Goal: Task Accomplishment & Management: Complete application form

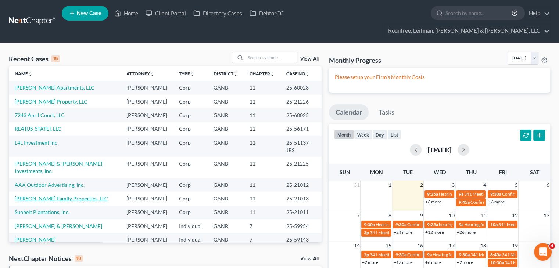
click at [46, 196] on link "[PERSON_NAME] Family Properties, LLC" at bounding box center [61, 199] width 93 height 6
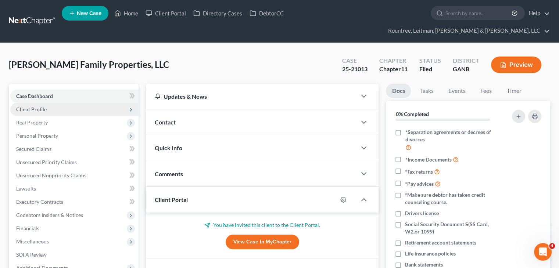
click at [35, 106] on span "Client Profile" at bounding box center [31, 109] width 31 height 6
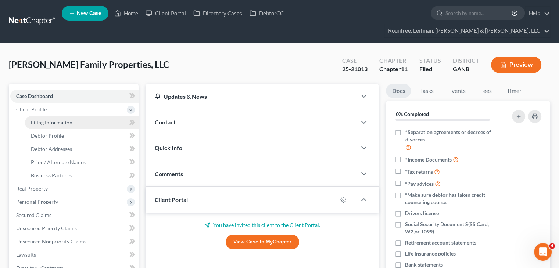
click at [49, 120] on span "Filing Information" at bounding box center [52, 123] width 42 height 6
select select "3"
select select "1"
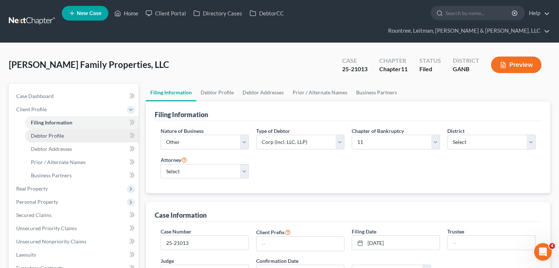
click at [57, 133] on span "Debtor Profile" at bounding box center [47, 136] width 33 height 6
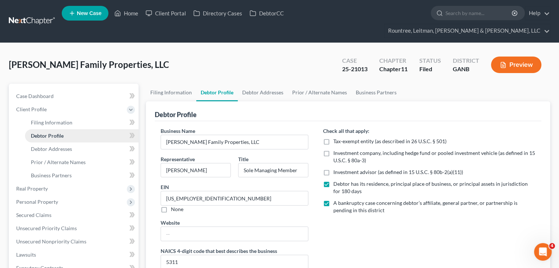
radio input "true"
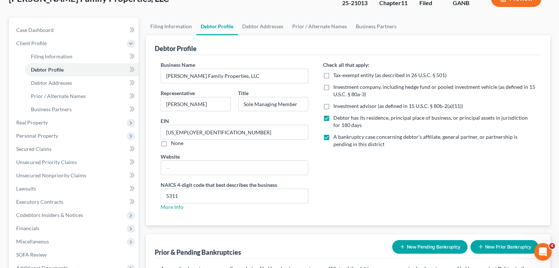
scroll to position [74, 0]
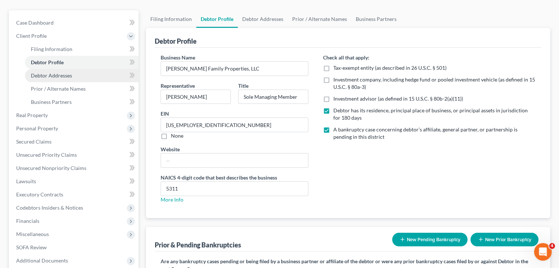
click at [62, 72] on span "Debtor Addresses" at bounding box center [51, 75] width 41 height 6
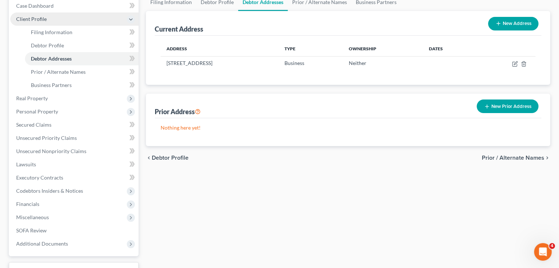
scroll to position [110, 0]
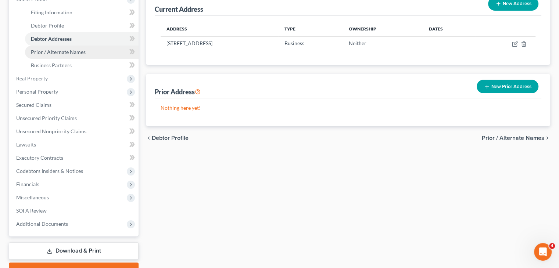
click at [58, 49] on span "Prior / Alternate Names" at bounding box center [58, 52] width 55 height 6
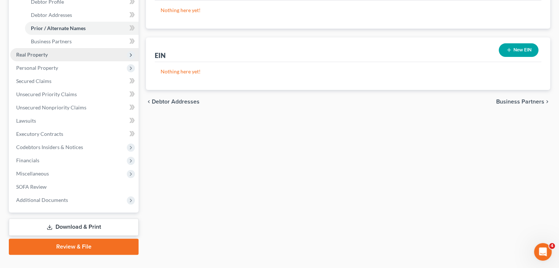
scroll to position [135, 0]
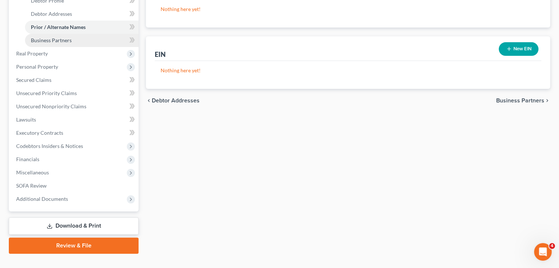
click at [55, 37] on span "Business Partners" at bounding box center [51, 40] width 41 height 6
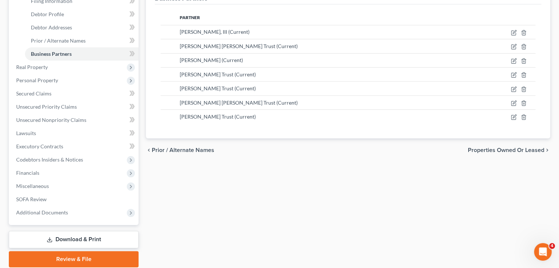
scroll to position [135, 0]
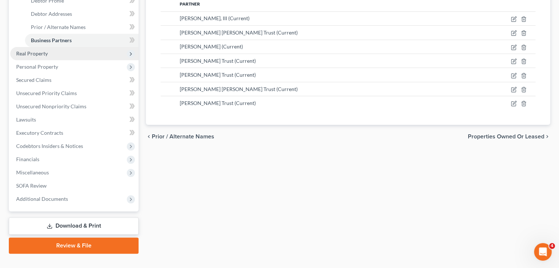
click at [38, 50] on span "Real Property" at bounding box center [32, 53] width 32 height 6
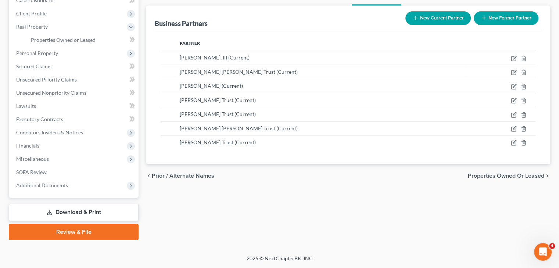
scroll to position [82, 0]
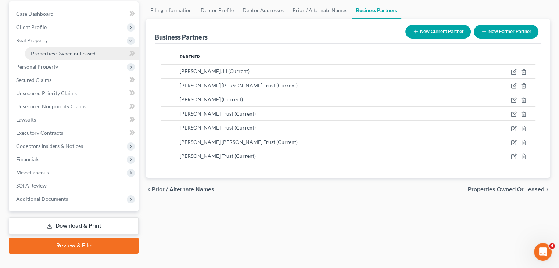
click at [51, 50] on span "Properties Owned or Leased" at bounding box center [63, 53] width 65 height 6
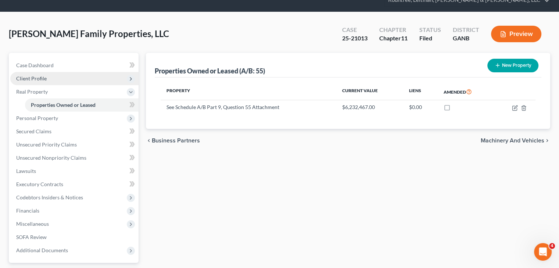
scroll to position [74, 0]
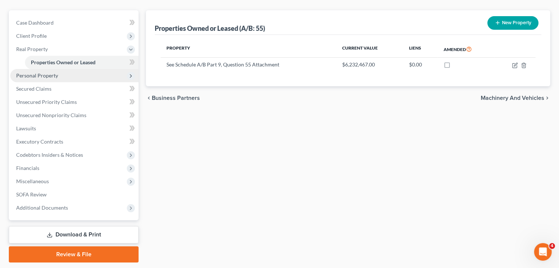
click at [25, 72] on span "Personal Property" at bounding box center [37, 75] width 42 height 6
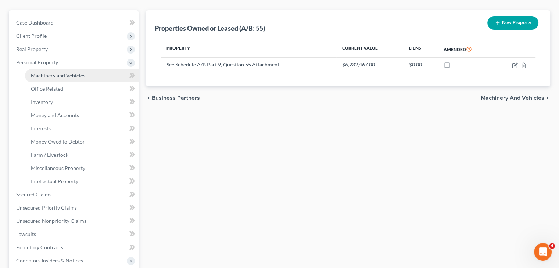
click at [53, 72] on span "Machinery and Vehicles" at bounding box center [58, 75] width 54 height 6
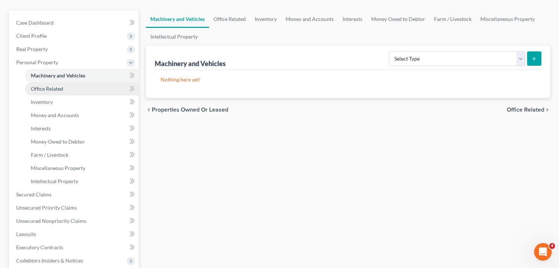
click at [54, 86] on span "Office Related" at bounding box center [47, 89] width 32 height 6
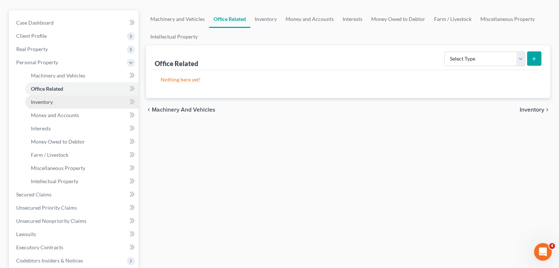
click at [44, 99] on span "Inventory" at bounding box center [42, 102] width 22 height 6
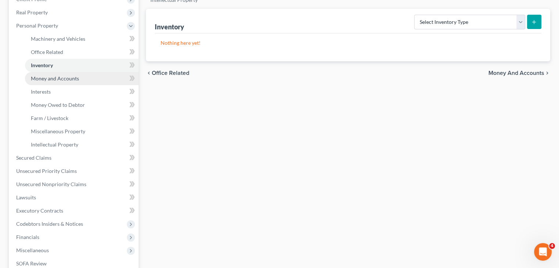
click at [48, 75] on span "Money and Accounts" at bounding box center [55, 78] width 48 height 6
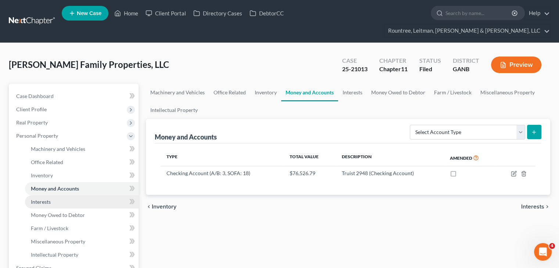
click at [44, 199] on span "Interests" at bounding box center [41, 202] width 20 height 6
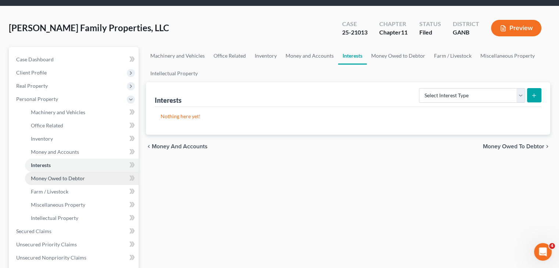
click at [57, 175] on span "Money Owed to Debtor" at bounding box center [58, 178] width 54 height 6
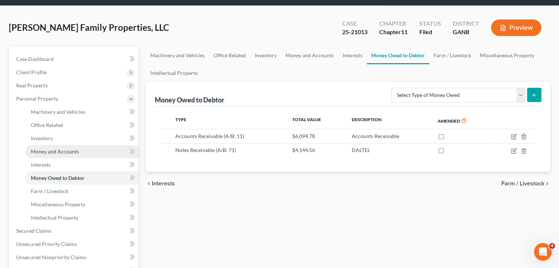
scroll to position [74, 0]
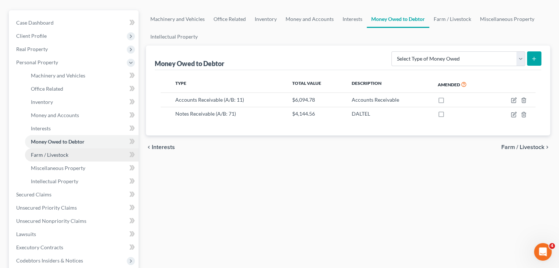
click at [55, 152] on span "Farm / Livestock" at bounding box center [50, 155] width 38 height 6
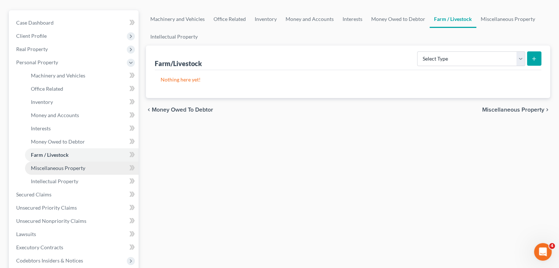
click at [64, 165] on span "Miscellaneous Property" at bounding box center [58, 168] width 54 height 6
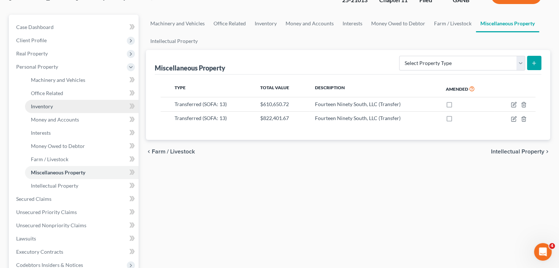
scroll to position [74, 0]
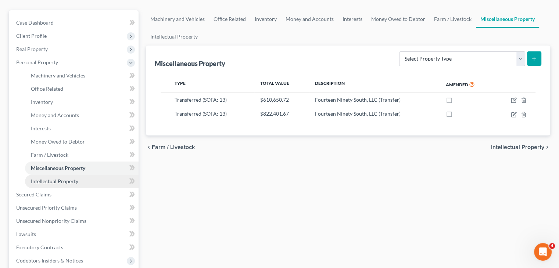
click at [56, 178] on span "Intellectual Property" at bounding box center [54, 181] width 47 height 6
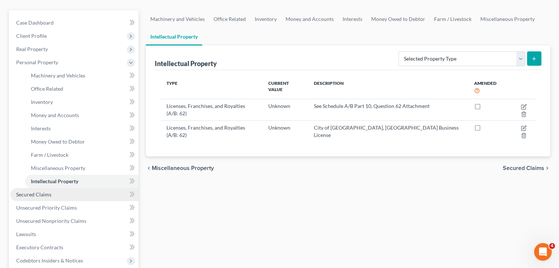
click at [43, 192] on span "Secured Claims" at bounding box center [33, 195] width 35 height 6
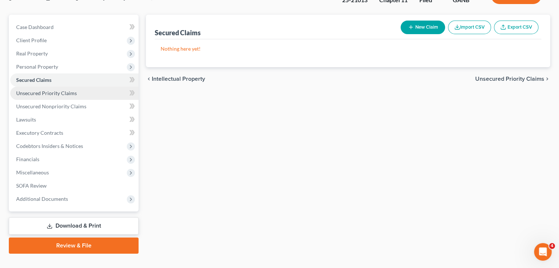
click at [37, 90] on span "Unsecured Priority Claims" at bounding box center [46, 93] width 61 height 6
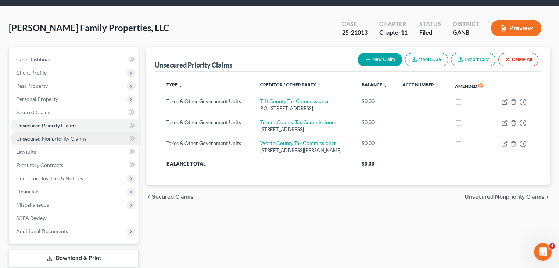
click at [40, 136] on span "Unsecured Nonpriority Claims" at bounding box center [51, 139] width 70 height 6
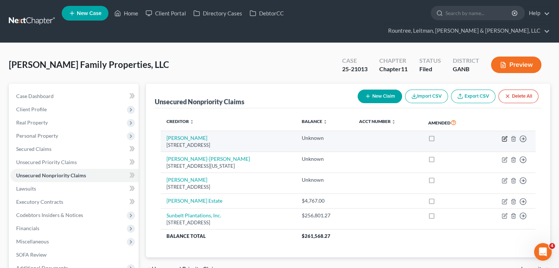
click at [505, 136] on icon "button" at bounding box center [505, 137] width 3 height 3
select select "10"
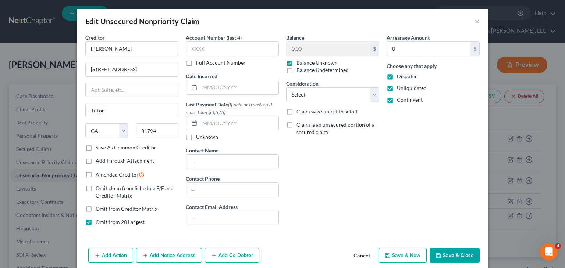
click at [440, 255] on button "Save & Close" at bounding box center [455, 255] width 50 height 15
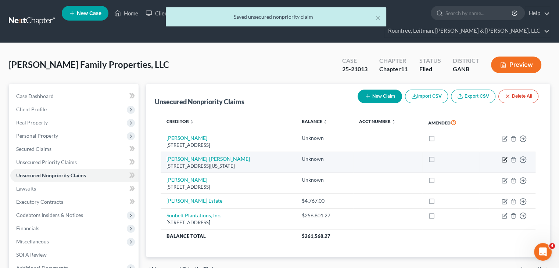
click at [504, 157] on icon "button" at bounding box center [505, 158] width 3 height 3
select select "10"
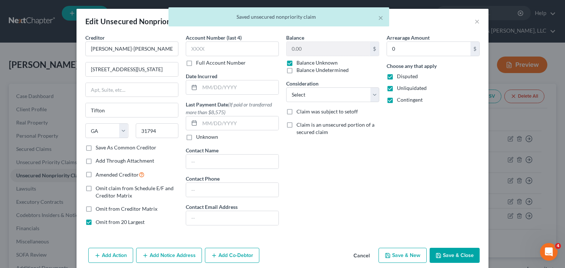
click at [445, 250] on button "Save & Close" at bounding box center [455, 255] width 50 height 15
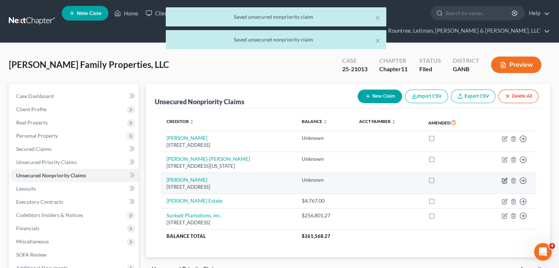
click at [504, 178] on icon "button" at bounding box center [505, 181] width 6 height 6
select select "10"
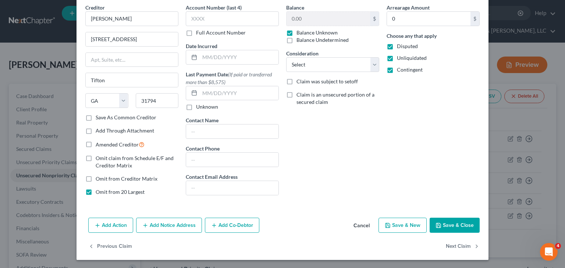
click at [453, 223] on button "Save & Close" at bounding box center [455, 225] width 50 height 15
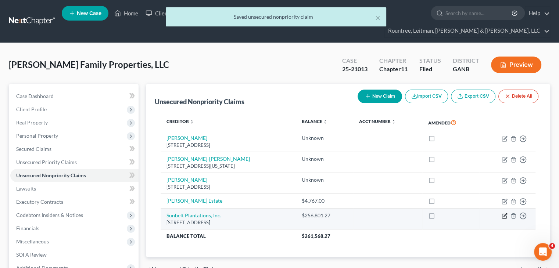
click at [507, 214] on icon "button" at bounding box center [505, 215] width 3 height 3
select select "10"
select select "8"
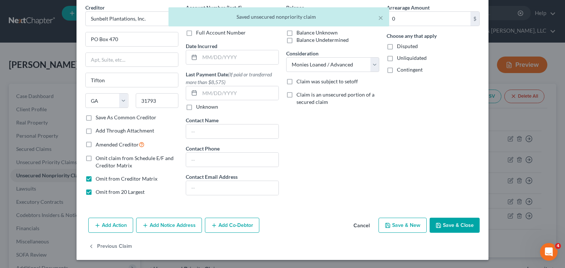
click at [456, 221] on button "Save & Close" at bounding box center [455, 225] width 50 height 15
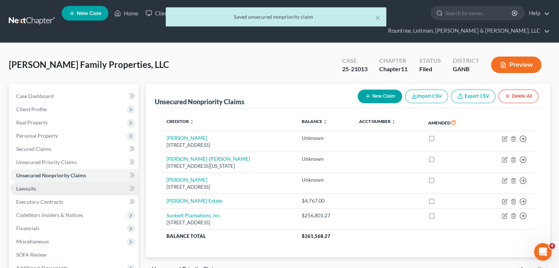
click at [29, 186] on span "Lawsuits" at bounding box center [26, 189] width 20 height 6
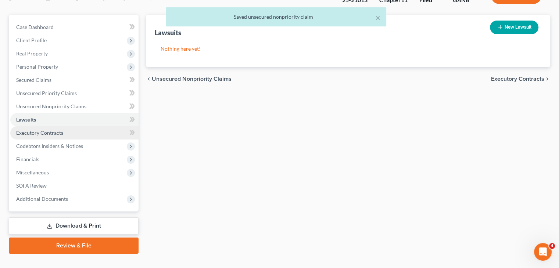
click at [35, 130] on span "Executory Contracts" at bounding box center [39, 133] width 47 height 6
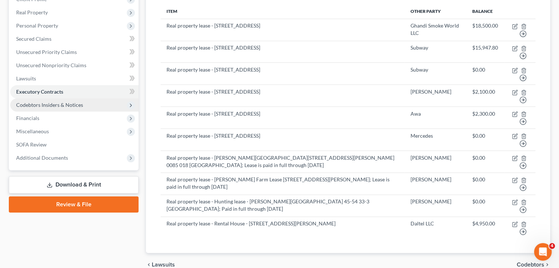
click at [40, 102] on span "Codebtors Insiders & Notices" at bounding box center [49, 105] width 67 height 6
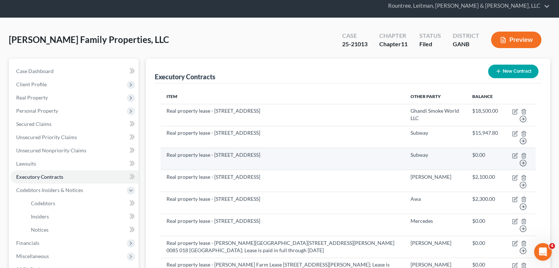
scroll to position [134, 0]
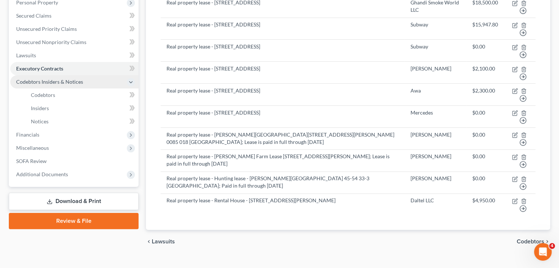
click at [60, 79] on span "Codebtors Insiders & Notices" at bounding box center [49, 82] width 67 height 6
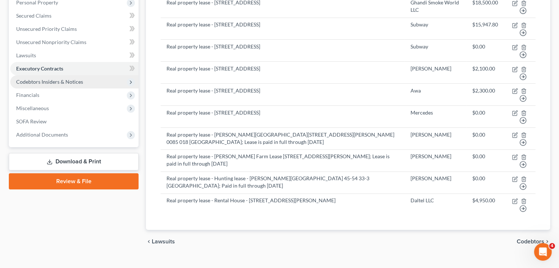
click at [60, 79] on span "Codebtors Insiders & Notices" at bounding box center [49, 82] width 67 height 6
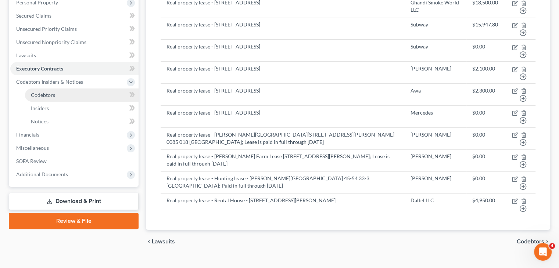
click at [52, 92] on span "Codebtors" at bounding box center [43, 95] width 24 height 6
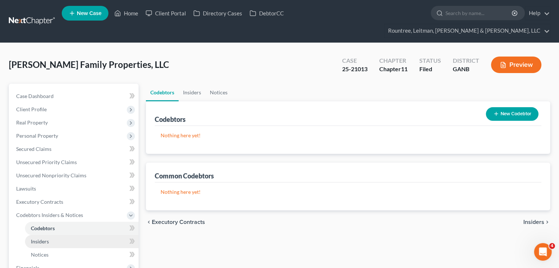
click at [40, 239] on span "Insiders" at bounding box center [40, 242] width 18 height 6
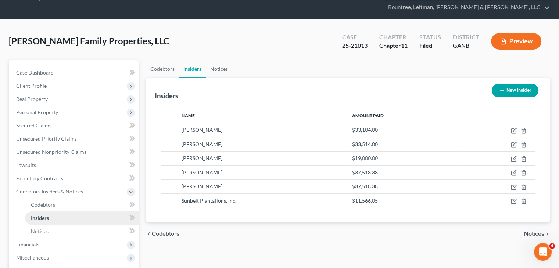
scroll to position [37, 0]
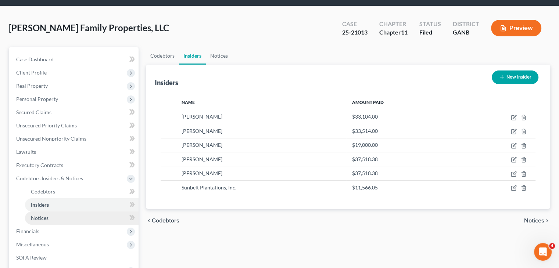
click at [49, 212] on link "Notices" at bounding box center [82, 218] width 114 height 13
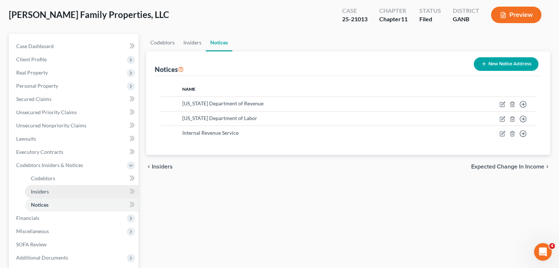
scroll to position [74, 0]
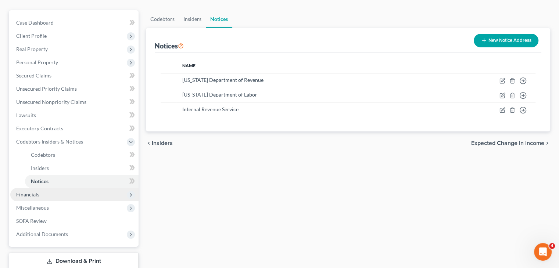
click at [35, 192] on span "Financials" at bounding box center [27, 195] width 23 height 6
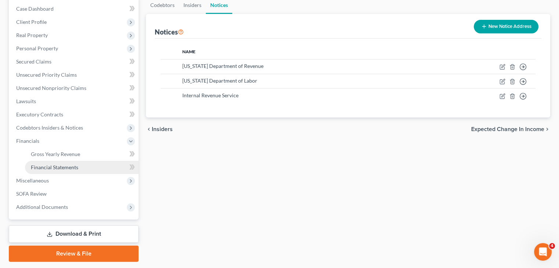
scroll to position [96, 0]
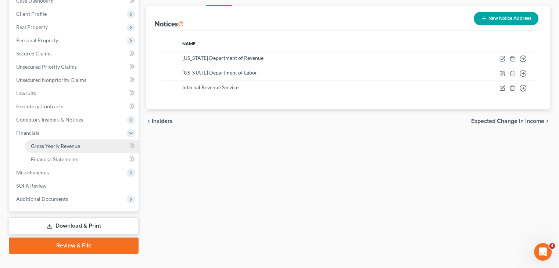
click at [62, 143] on span "Gross Yearly Revenue" at bounding box center [55, 146] width 49 height 6
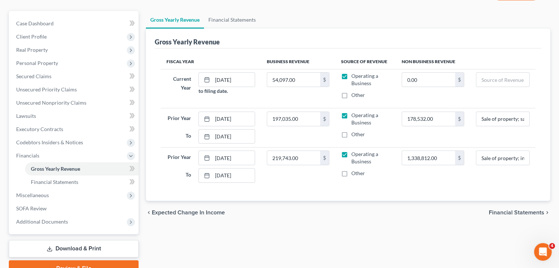
scroll to position [96, 0]
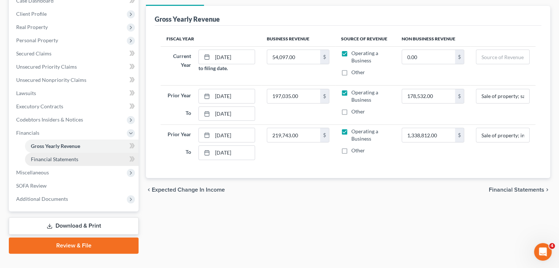
click at [54, 156] on span "Financial Statements" at bounding box center [54, 159] width 47 height 6
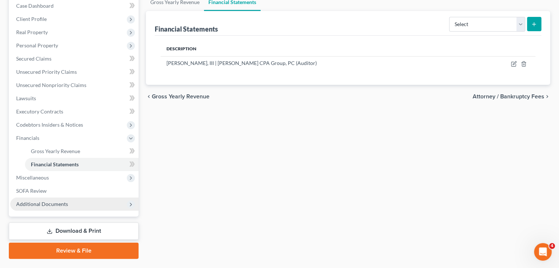
scroll to position [96, 0]
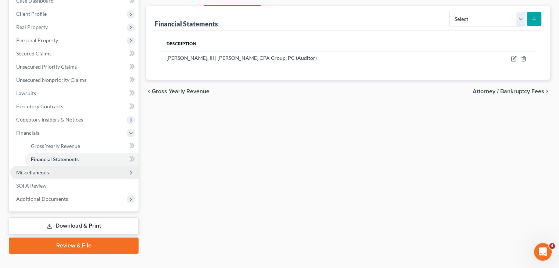
click at [31, 166] on span "Miscellaneous" at bounding box center [74, 172] width 128 height 13
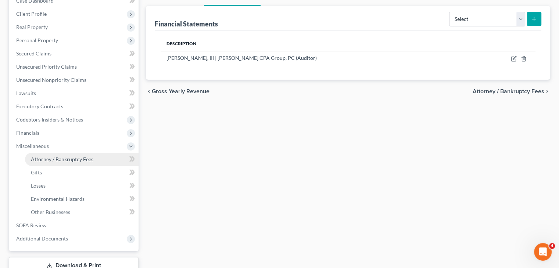
click at [67, 156] on span "Attorney / Bankruptcy Fees" at bounding box center [62, 159] width 63 height 6
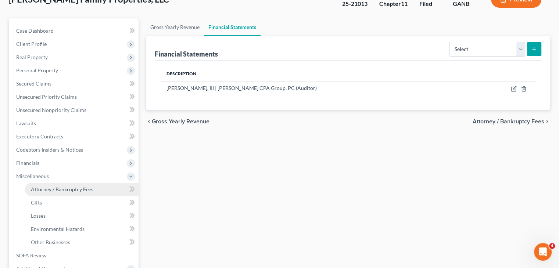
select select "2"
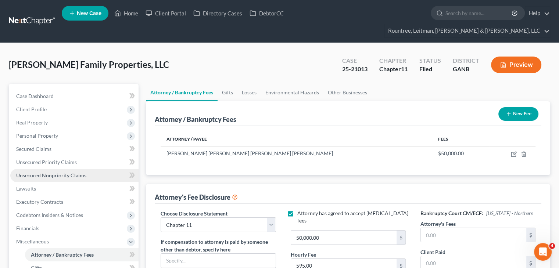
scroll to position [110, 0]
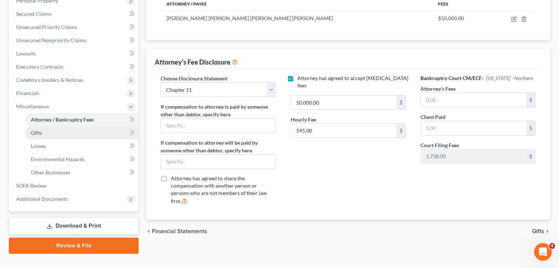
click at [38, 130] on span "Gifts" at bounding box center [36, 133] width 11 height 6
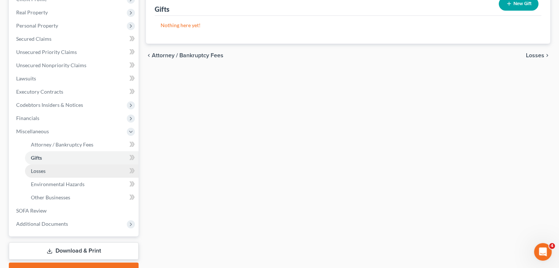
click at [36, 168] on span "Losses" at bounding box center [38, 171] width 15 height 6
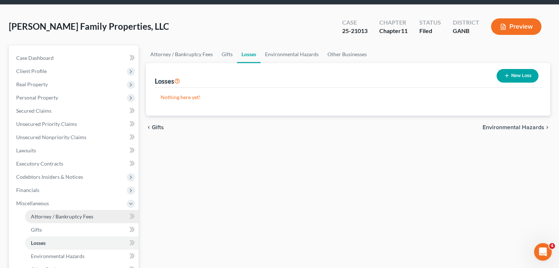
scroll to position [135, 0]
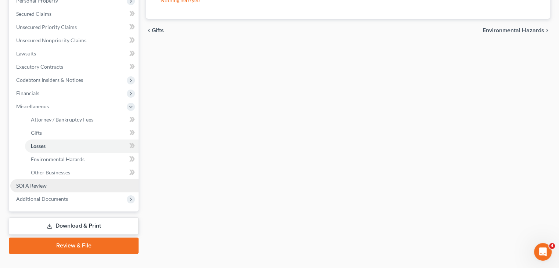
click at [40, 183] on span "SOFA Review" at bounding box center [31, 186] width 31 height 6
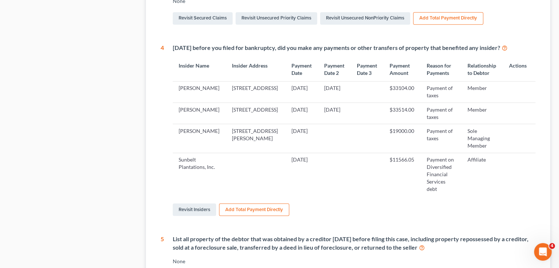
scroll to position [405, 0]
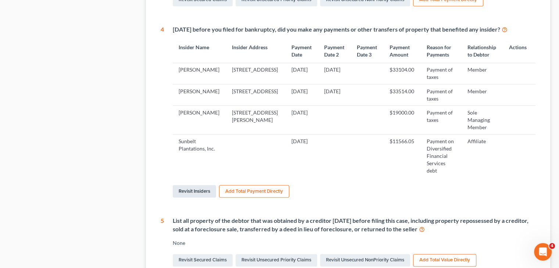
click at [197, 198] on link "Revisit Insiders" at bounding box center [194, 191] width 43 height 13
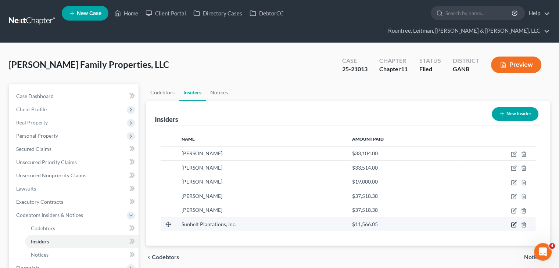
click at [513, 223] on icon "button" at bounding box center [514, 224] width 3 height 3
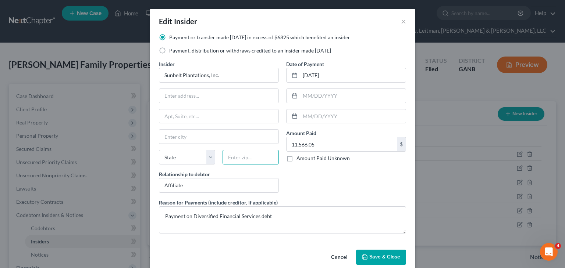
click at [256, 158] on input "text" at bounding box center [251, 157] width 56 height 15
type input "30513"
click at [206, 94] on input "text" at bounding box center [218, 96] width 119 height 14
type input "[GEOGRAPHIC_DATA]"
select select "10"
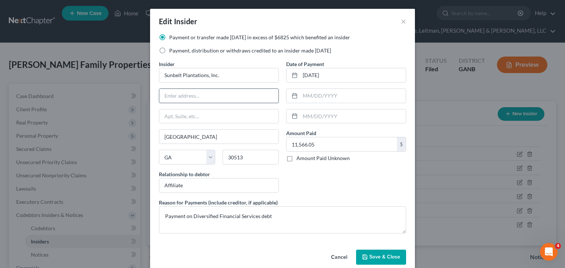
paste input "[STREET_ADDRESS]"
drag, startPoint x: 214, startPoint y: 96, endPoint x: 256, endPoint y: 95, distance: 41.9
click at [256, 95] on input "[STREET_ADDRESS]" at bounding box center [218, 96] width 119 height 14
type input "[STREET_ADDRESS]"
click at [197, 118] on input "text" at bounding box center [218, 117] width 119 height 14
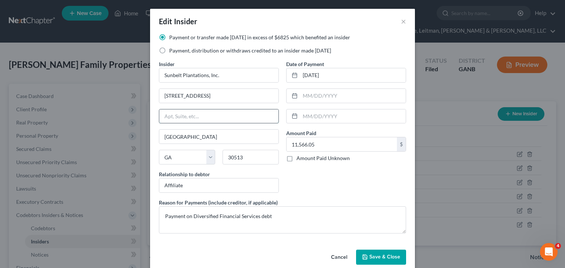
paste input "PO Box 1140"
type input "PO Box 1140"
click at [387, 255] on span "Save & Close" at bounding box center [384, 258] width 31 height 6
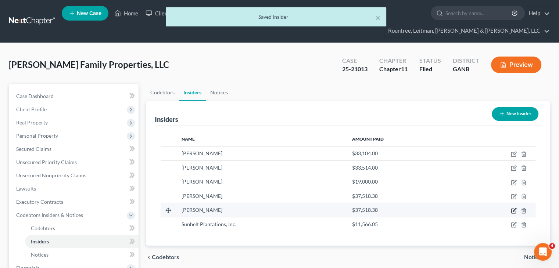
click at [512, 208] on icon "button" at bounding box center [514, 211] width 6 height 6
select select "10"
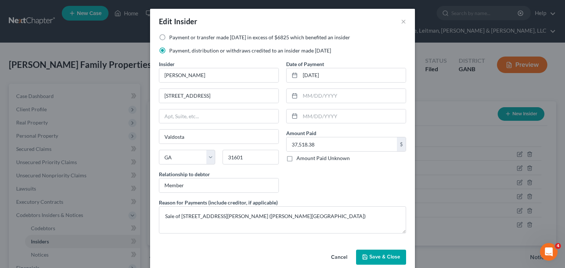
click at [369, 255] on span "Save & Close" at bounding box center [384, 258] width 31 height 6
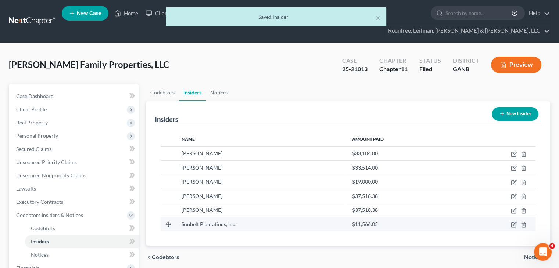
scroll to position [109, 0]
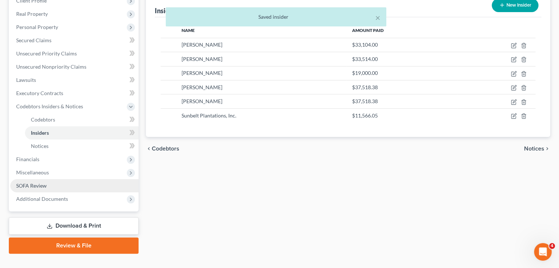
click at [41, 183] on span "SOFA Review" at bounding box center [31, 186] width 31 height 6
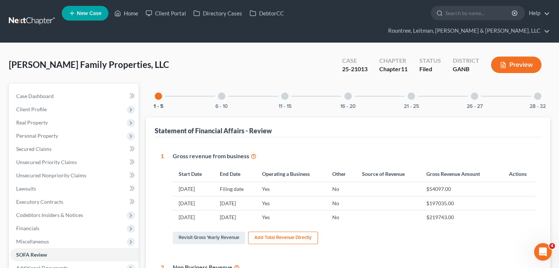
click at [221, 93] on div at bounding box center [221, 96] width 7 height 7
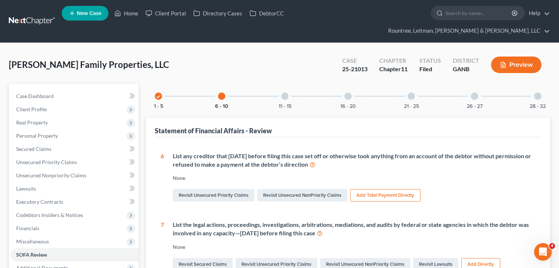
click at [284, 93] on div at bounding box center [284, 96] width 7 height 7
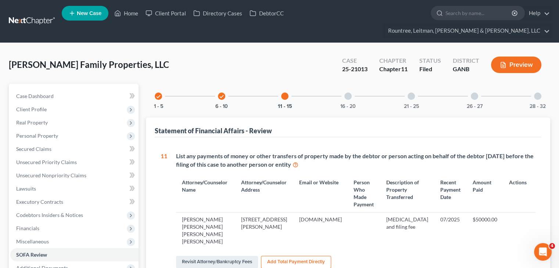
click at [349, 93] on div at bounding box center [348, 96] width 7 height 7
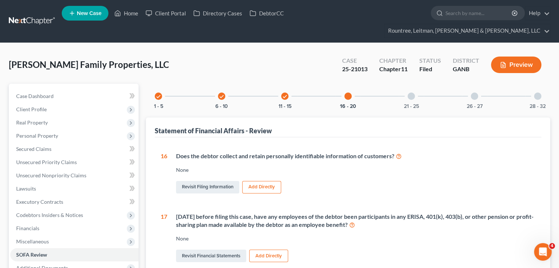
click at [410, 93] on div at bounding box center [411, 96] width 7 height 7
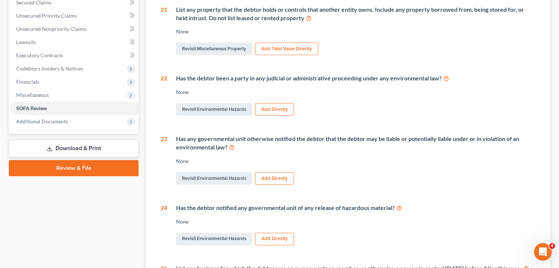
scroll to position [147, 0]
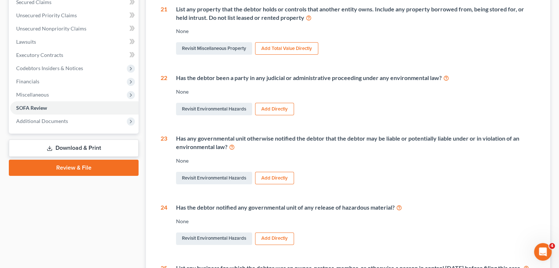
click at [78, 140] on link "Download & Print" at bounding box center [74, 148] width 130 height 17
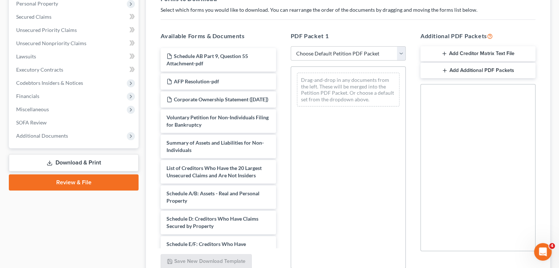
scroll to position [133, 0]
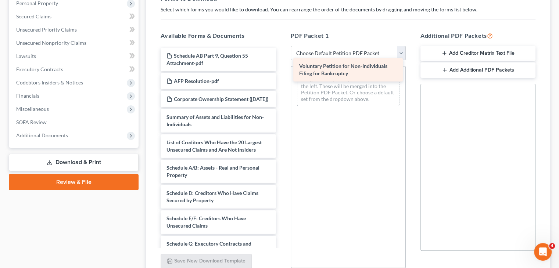
drag, startPoint x: 207, startPoint y: 114, endPoint x: 340, endPoint y: 70, distance: 140.0
click at [282, 70] on div "Voluntary Petition for Non-Individuals Filing for Bankruptcy Schedule AB Part 9…" at bounding box center [218, 224] width 127 height 353
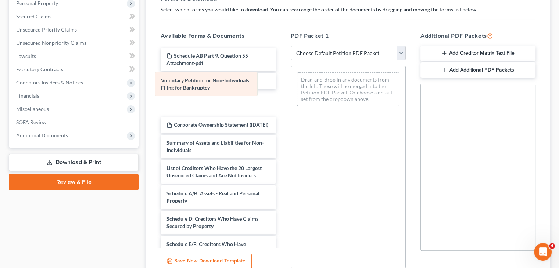
drag, startPoint x: 365, startPoint y: 72, endPoint x: 223, endPoint y: 86, distance: 142.6
click at [291, 86] on div "Voluntary Petition for Non-Individuals Filing for Bankruptcy Voluntary Petition…" at bounding box center [348, 90] width 114 height 46
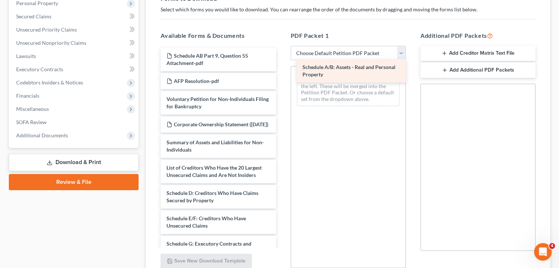
drag, startPoint x: 204, startPoint y: 187, endPoint x: 340, endPoint y: 67, distance: 181.1
click at [282, 67] on div "Schedule A/B: Assets - Real and Personal Property Schedule AB Part 9, Question …" at bounding box center [218, 224] width 127 height 353
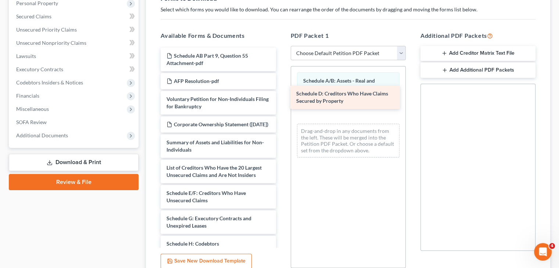
drag, startPoint x: 201, startPoint y: 190, endPoint x: 331, endPoint y: 97, distance: 159.7
click at [282, 97] on div "Schedule D: Creditors Who Have Claims Secured by Property Schedule AB Part 9, Q…" at bounding box center [218, 211] width 127 height 327
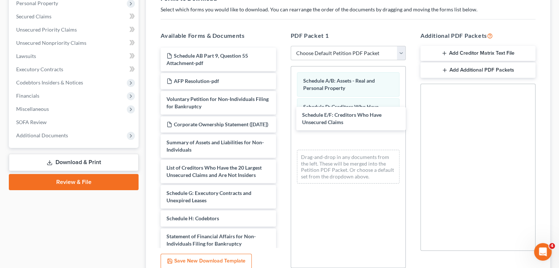
drag, startPoint x: 217, startPoint y: 190, endPoint x: 337, endPoint y: 136, distance: 131.4
click at [282, 118] on div "Schedule E/F: Creditors Who Have Unsecured Claims Schedule AB Part 9, Question …" at bounding box center [218, 199] width 127 height 302
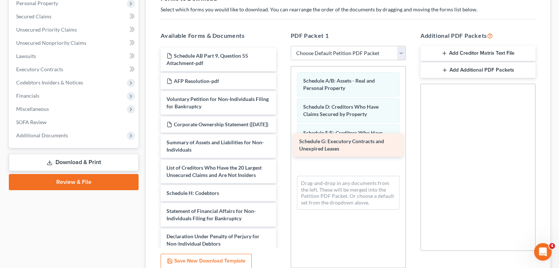
drag, startPoint x: 221, startPoint y: 192, endPoint x: 354, endPoint y: 146, distance: 140.3
click at [282, 146] on div "Schedule G: Executory Contracts and Unexpired Leases Schedule AB Part 9, Questi…" at bounding box center [218, 186] width 127 height 277
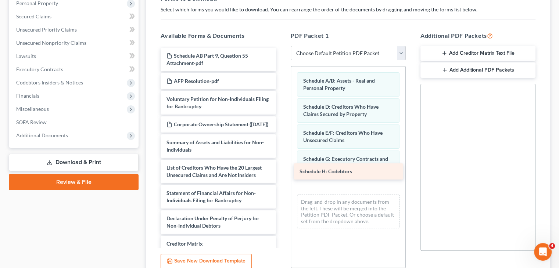
drag, startPoint x: 196, startPoint y: 188, endPoint x: 329, endPoint y: 172, distance: 134.0
click at [282, 172] on div "Schedule H: Codebtors Schedule AB Part 9, Question 55 Attachment-pdf AFP Resolu…" at bounding box center [218, 177] width 127 height 259
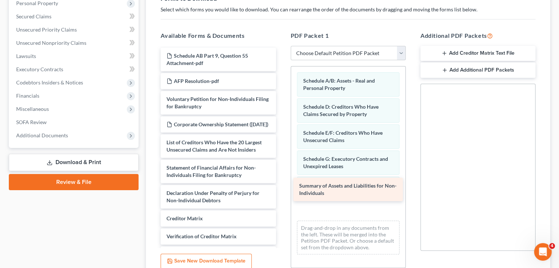
drag, startPoint x: 211, startPoint y: 143, endPoint x: 344, endPoint y: 193, distance: 141.9
click at [282, 193] on div "Summary of Assets and Liabilities for Non-Individuals Schedule AB Part 9, Quest…" at bounding box center [218, 164] width 127 height 233
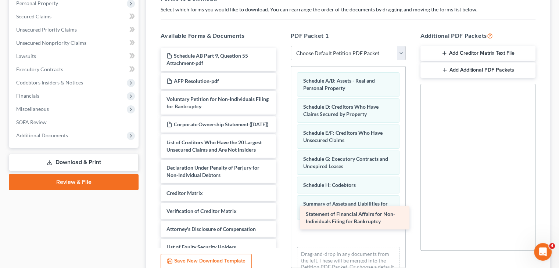
drag, startPoint x: 194, startPoint y: 164, endPoint x: 328, endPoint y: 217, distance: 144.3
click at [282, 217] on div "Statement of Financial Affairs for Non-Individuals Filing for Bankruptcy Schedu…" at bounding box center [218, 152] width 127 height 208
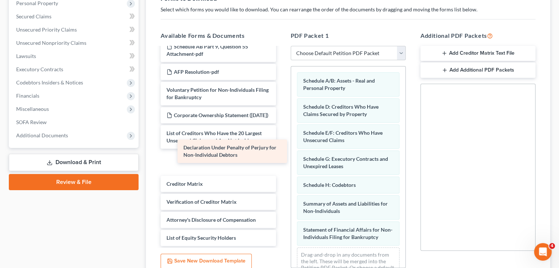
scroll to position [0, 0]
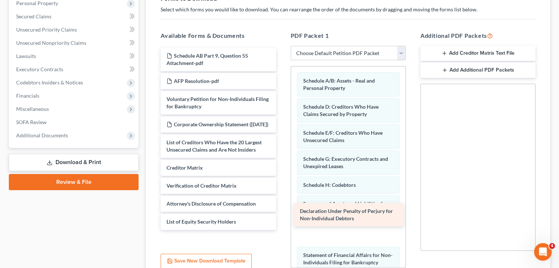
drag, startPoint x: 223, startPoint y: 149, endPoint x: 356, endPoint y: 216, distance: 149.2
click at [282, 216] on div "Declaration Under Penalty of Perjury for Non-Individual Debtors Schedule AB Par…" at bounding box center [218, 139] width 127 height 182
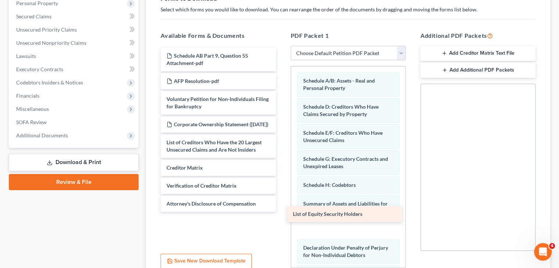
drag, startPoint x: 249, startPoint y: 217, endPoint x: 375, endPoint y: 216, distance: 126.5
click at [282, 212] on div "List of Equity Security Holders Schedule AB Part 9, Question 55 Attachment-pdf …" at bounding box center [218, 130] width 127 height 164
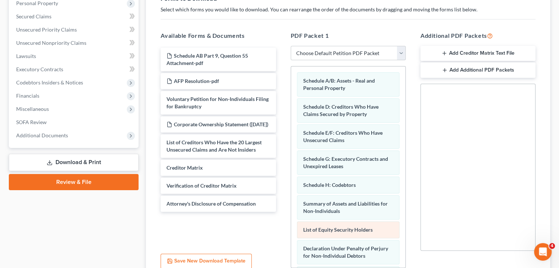
scroll to position [70, 0]
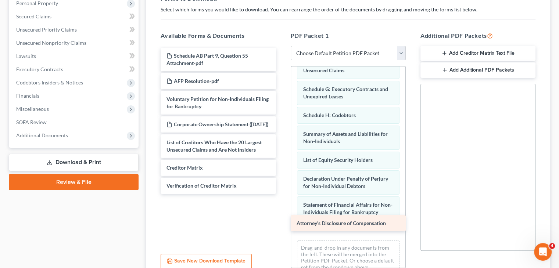
drag, startPoint x: 203, startPoint y: 196, endPoint x: 333, endPoint y: 223, distance: 132.8
click at [282, 194] on div "Attorney's Disclosure of Compensation Schedule AB Part 9, Question 55 Attachmen…" at bounding box center [218, 121] width 127 height 146
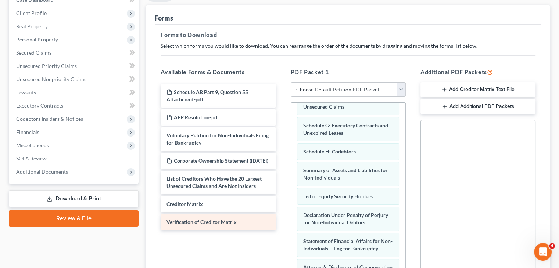
scroll to position [96, 0]
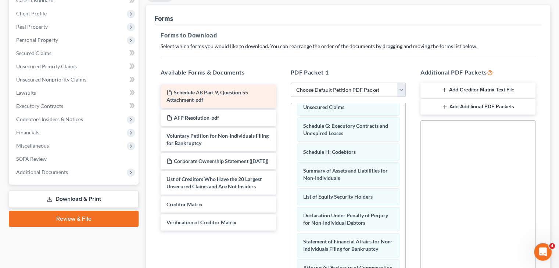
click at [212, 89] on span "Schedule AB Part 9, Question 55 Attachment-pdf" at bounding box center [208, 96] width 82 height 14
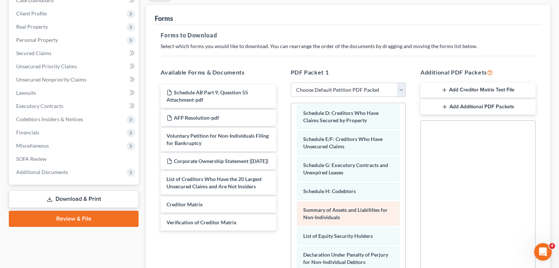
scroll to position [0, 0]
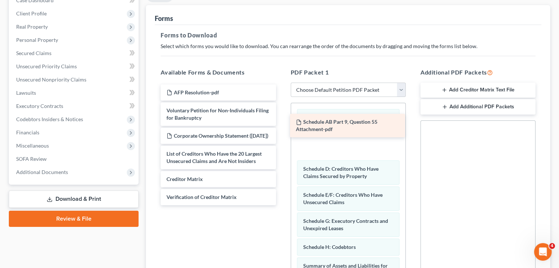
drag, startPoint x: 212, startPoint y: 84, endPoint x: 341, endPoint y: 127, distance: 136.5
click at [282, 127] on div "Schedule AB Part 9, Question 55 Attachment-pdf Schedule AB Part 9, Question 55 …" at bounding box center [218, 145] width 127 height 121
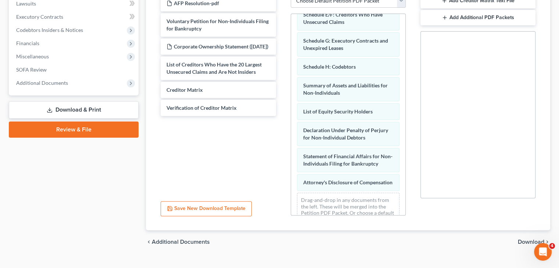
scroll to position [122, 0]
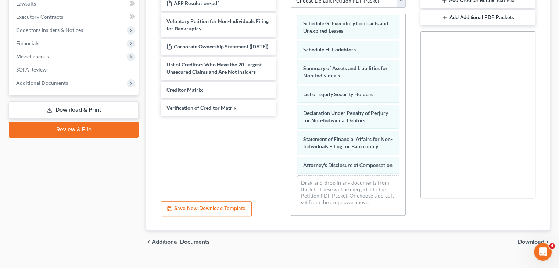
click at [528, 239] on span "Download" at bounding box center [531, 242] width 26 height 6
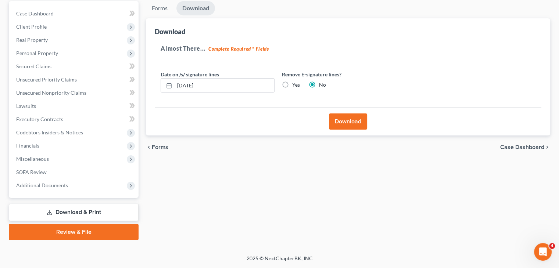
scroll to position [69, 0]
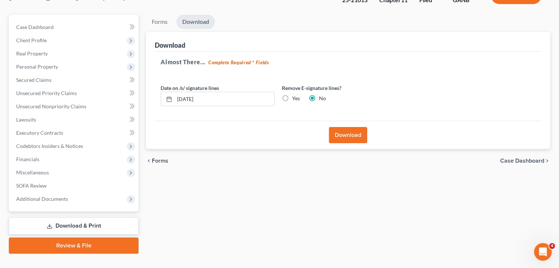
click at [349, 127] on button "Download" at bounding box center [348, 135] width 38 height 16
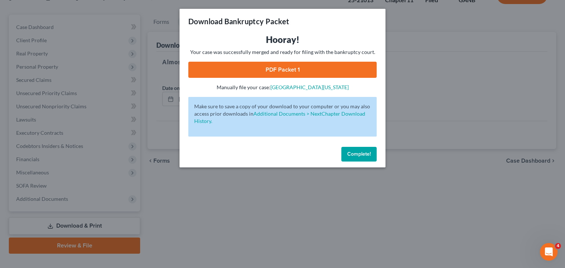
click at [282, 71] on link "PDF Packet 1" at bounding box center [282, 70] width 188 height 16
click at [367, 153] on span "Complete!" at bounding box center [359, 154] width 24 height 6
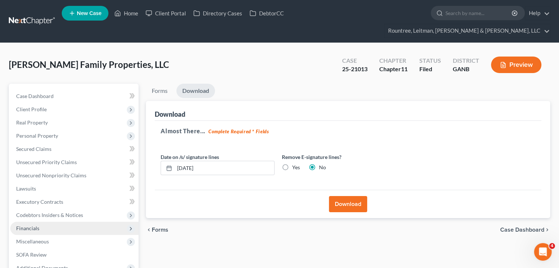
scroll to position [0, 0]
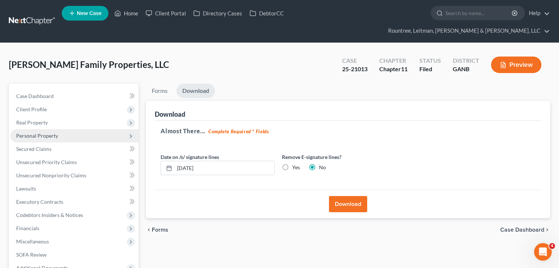
click at [46, 133] on span "Personal Property" at bounding box center [37, 136] width 42 height 6
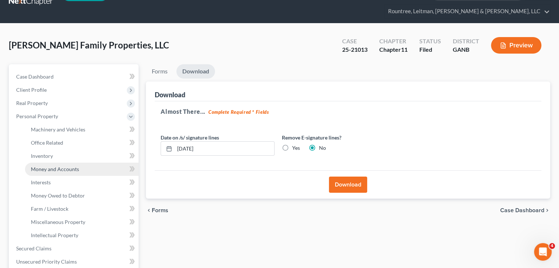
scroll to position [37, 0]
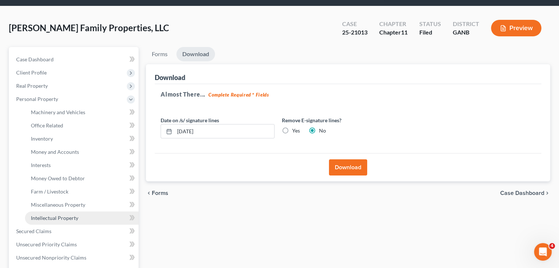
click at [60, 215] on span "Intellectual Property" at bounding box center [54, 218] width 47 height 6
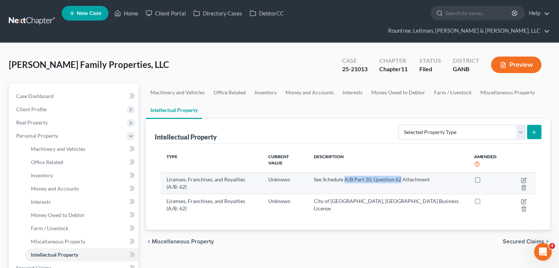
drag, startPoint x: 363, startPoint y: 160, endPoint x: 420, endPoint y: 163, distance: 57.0
click at [420, 173] on td "See Schedule A/B Part 10, Question 62 Attachment" at bounding box center [388, 183] width 160 height 21
click at [391, 173] on td "See Schedule A/B Part 10, Question 62 Attachment" at bounding box center [388, 183] width 160 height 21
click at [366, 173] on td "See Schedule A/B Part 10, Question 62 Attachment" at bounding box center [388, 183] width 160 height 21
drag, startPoint x: 363, startPoint y: 159, endPoint x: 391, endPoint y: 159, distance: 28.0
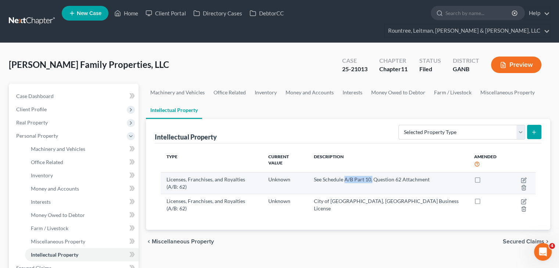
click at [391, 173] on td "See Schedule A/B Part 10, Question 62 Attachment" at bounding box center [388, 183] width 160 height 21
click at [378, 173] on td "See Schedule A/B Part 10, Question 62 Attachment" at bounding box center [388, 183] width 160 height 21
drag, startPoint x: 389, startPoint y: 159, endPoint x: 364, endPoint y: 160, distance: 25.0
click at [364, 173] on td "See Schedule A/B Part 10, Question 62 Attachment" at bounding box center [388, 183] width 160 height 21
copy td "A/B Part 10"
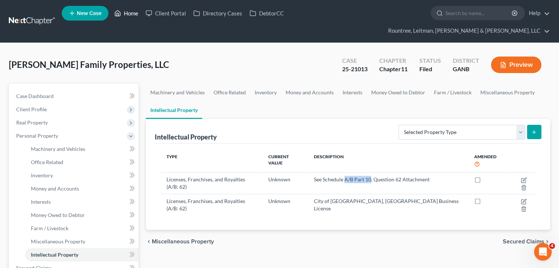
click at [128, 14] on link "Home" at bounding box center [126, 13] width 31 height 13
